Goal: Check status: Check status

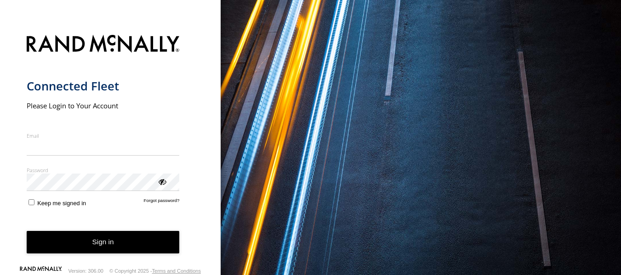
type input "**********"
click at [116, 249] on button "Sign in" at bounding box center [103, 242] width 153 height 23
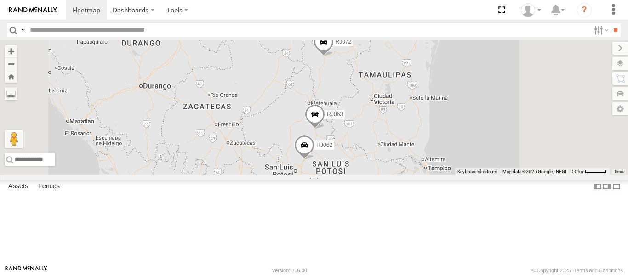
click at [0, 0] on div "RJ062" at bounding box center [0, 0] width 0 height 0
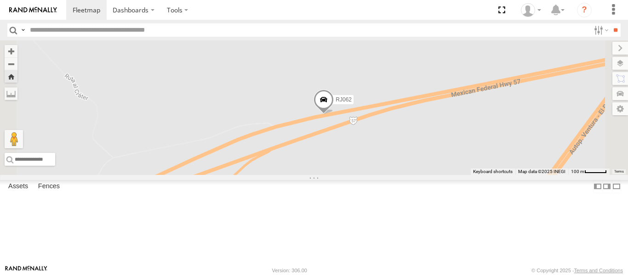
click at [334, 114] on span at bounding box center [323, 102] width 20 height 25
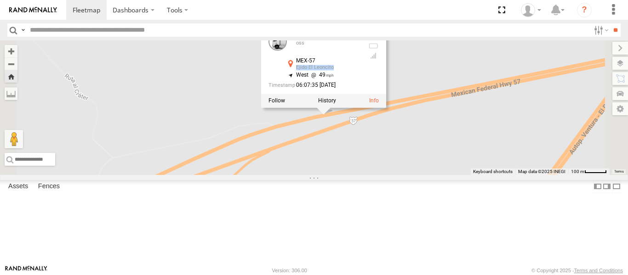
drag, startPoint x: 411, startPoint y: 115, endPoint x: 450, endPoint y: 117, distance: 39.1
click at [360, 72] on div "MEX-57 Ejido El Leoncito 22.40196 , -100.75226" at bounding box center [322, 65] width 75 height 14
copy div "Ejido El Leoncito"
click at [0, 0] on div "RJ072" at bounding box center [0, 0] width 0 height 0
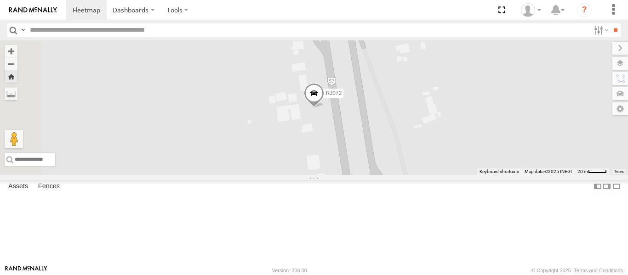
click at [324, 108] on span at bounding box center [314, 95] width 20 height 25
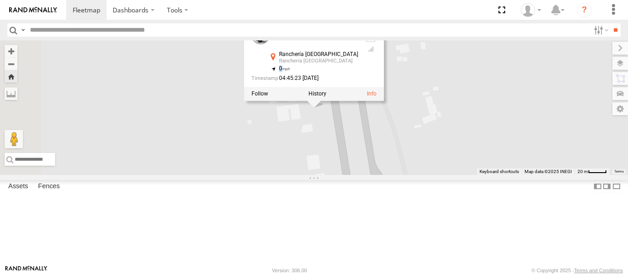
drag, startPoint x: 402, startPoint y: 112, endPoint x: 446, endPoint y: 112, distance: 43.7
click at [358, 72] on div "0" at bounding box center [313, 69] width 90 height 6
drag, startPoint x: 448, startPoint y: 108, endPoint x: 415, endPoint y: 110, distance: 33.1
click at [358, 66] on div "Ranchería [GEOGRAPHIC_DATA] [GEOGRAPHIC_DATA] 24.67141 , -100.29925" at bounding box center [313, 58] width 90 height 14
drag, startPoint x: 401, startPoint y: 110, endPoint x: 448, endPoint y: 110, distance: 46.4
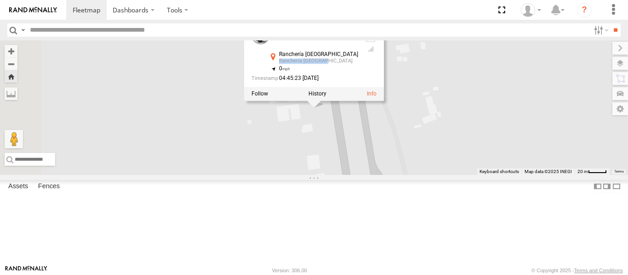
click at [358, 66] on div "Ranchería [GEOGRAPHIC_DATA] [GEOGRAPHIC_DATA] 24.67141 , -100.29925" at bounding box center [313, 58] width 90 height 14
copy div "Ranchería [GEOGRAPHIC_DATA]"
click at [265, 139] on div "RJ072 RJ072 oss Ranchería [GEOGRAPHIC_DATA] [GEOGRAPHIC_DATA] 24.67141 , -100.2…" at bounding box center [314, 107] width 628 height 135
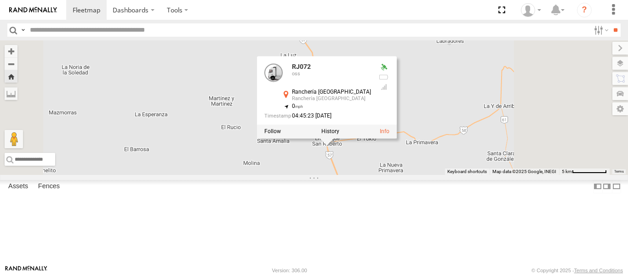
click at [444, 84] on div "RJ072 RJ072 oss Ranchería [GEOGRAPHIC_DATA] [GEOGRAPHIC_DATA] 24.67141 , -100.2…" at bounding box center [314, 107] width 628 height 135
